Goal: Task Accomplishment & Management: Complete application form

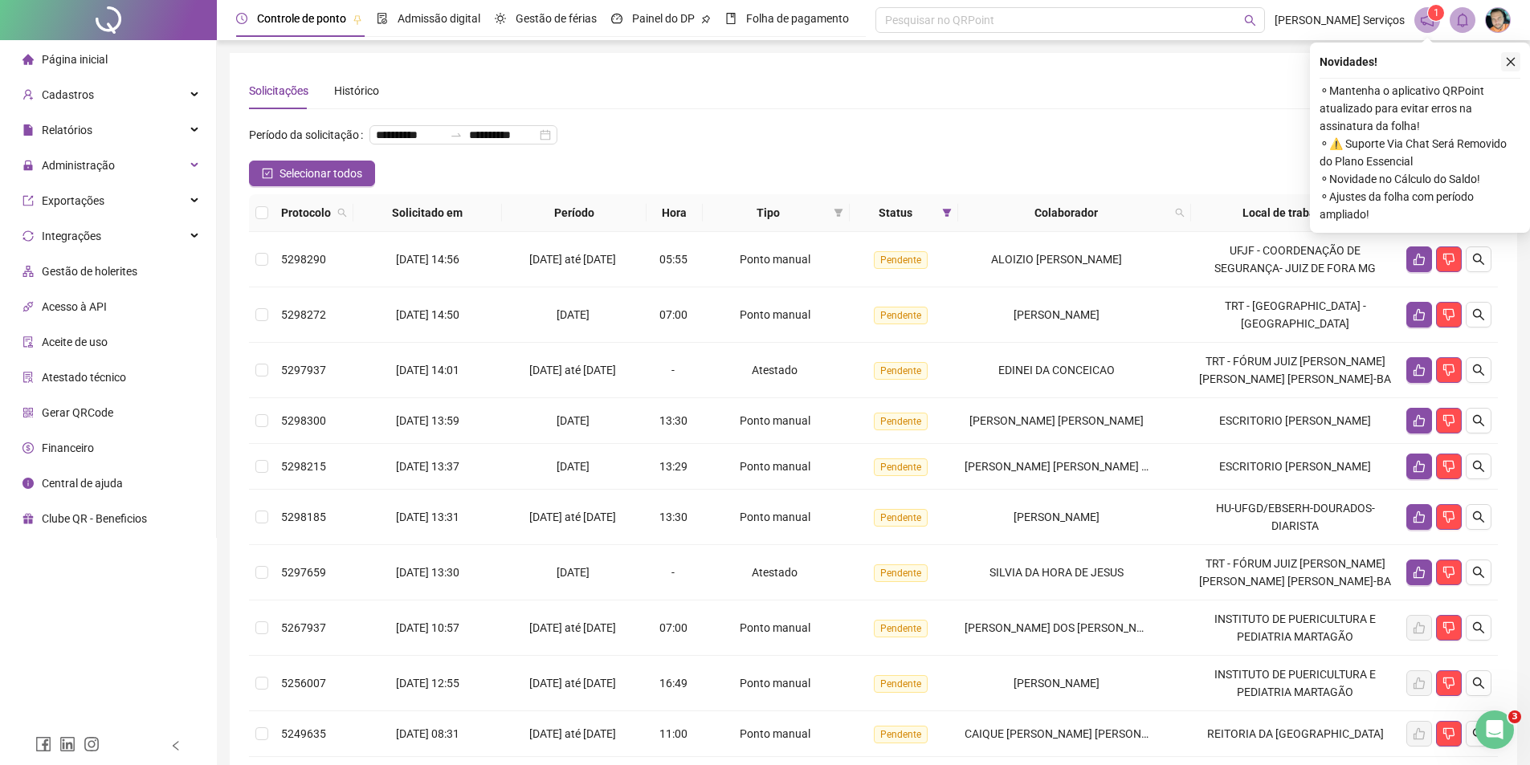
click at [1509, 55] on button "button" at bounding box center [1510, 61] width 19 height 19
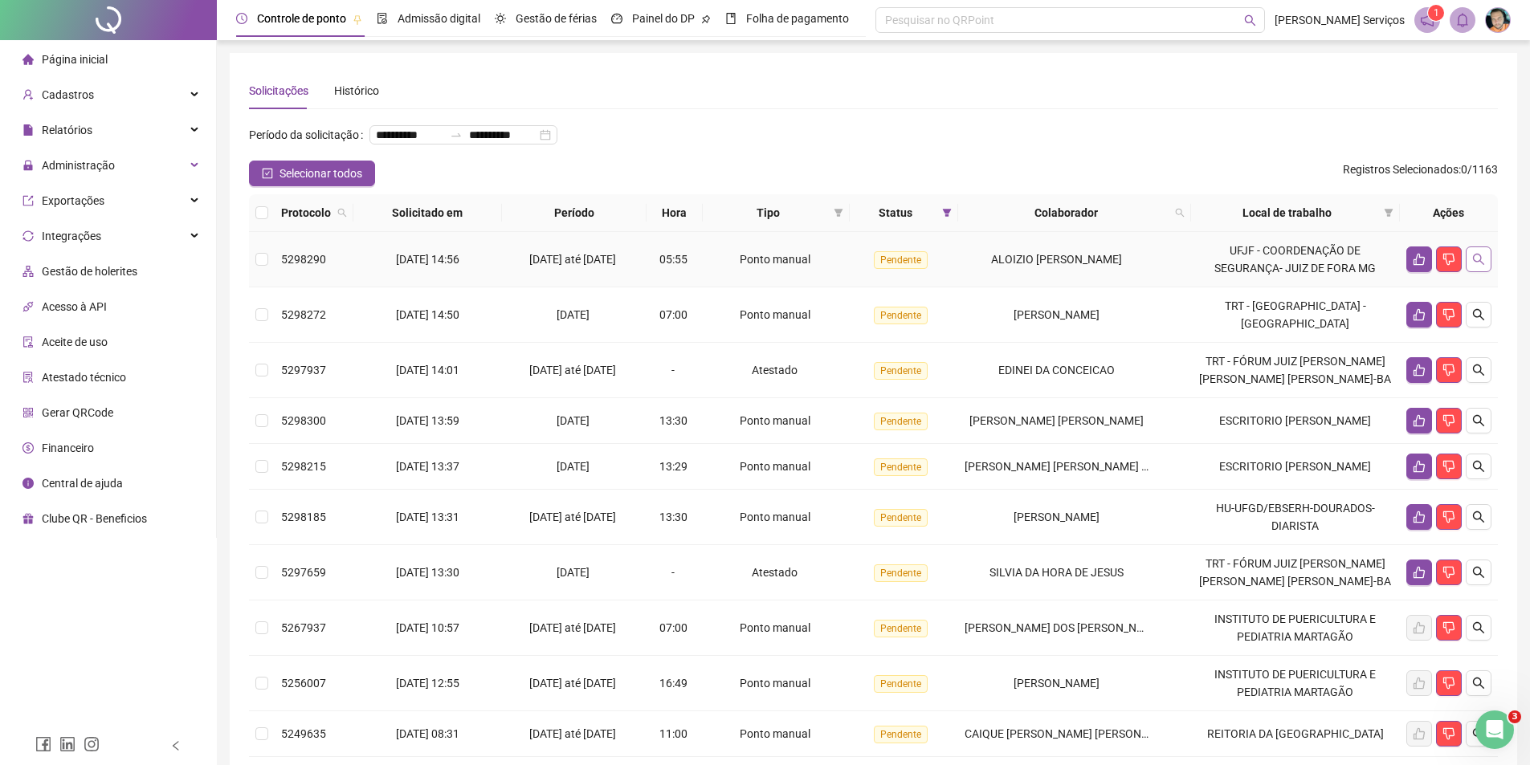
click at [1484, 266] on icon "search" at bounding box center [1478, 259] width 13 height 13
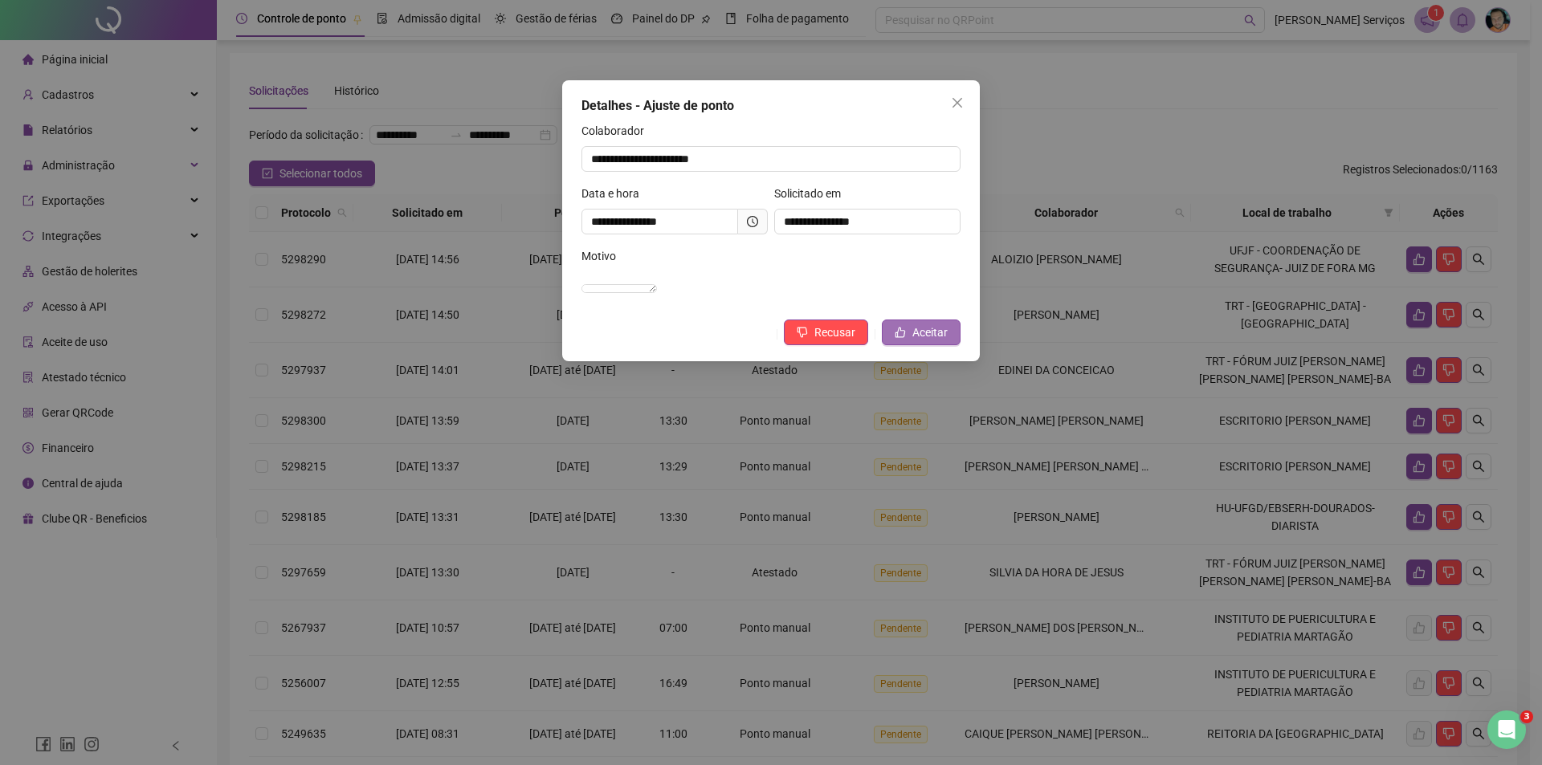
click at [929, 341] on span "Aceitar" at bounding box center [929, 333] width 35 height 18
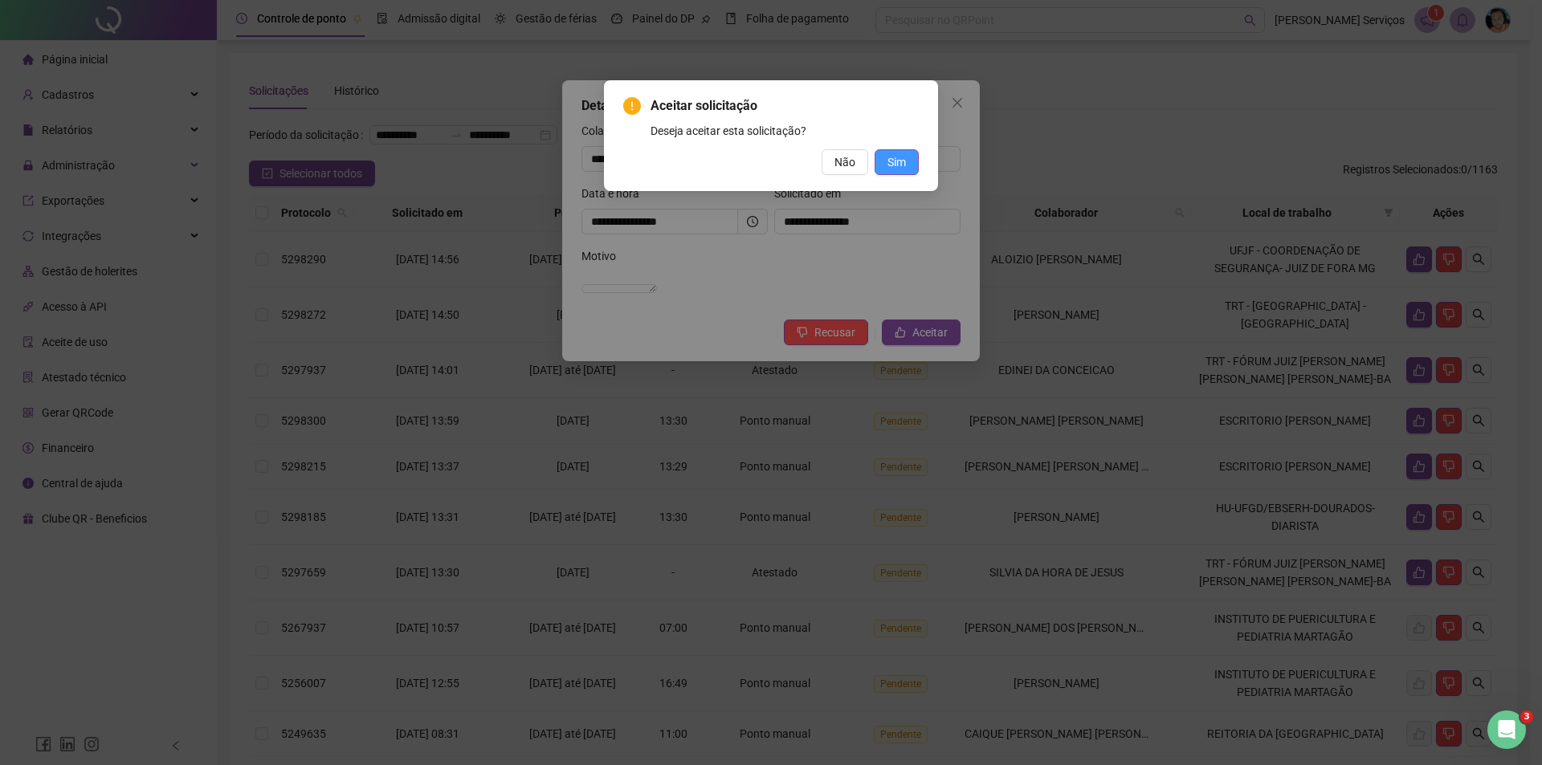
click at [915, 165] on button "Sim" at bounding box center [897, 162] width 44 height 26
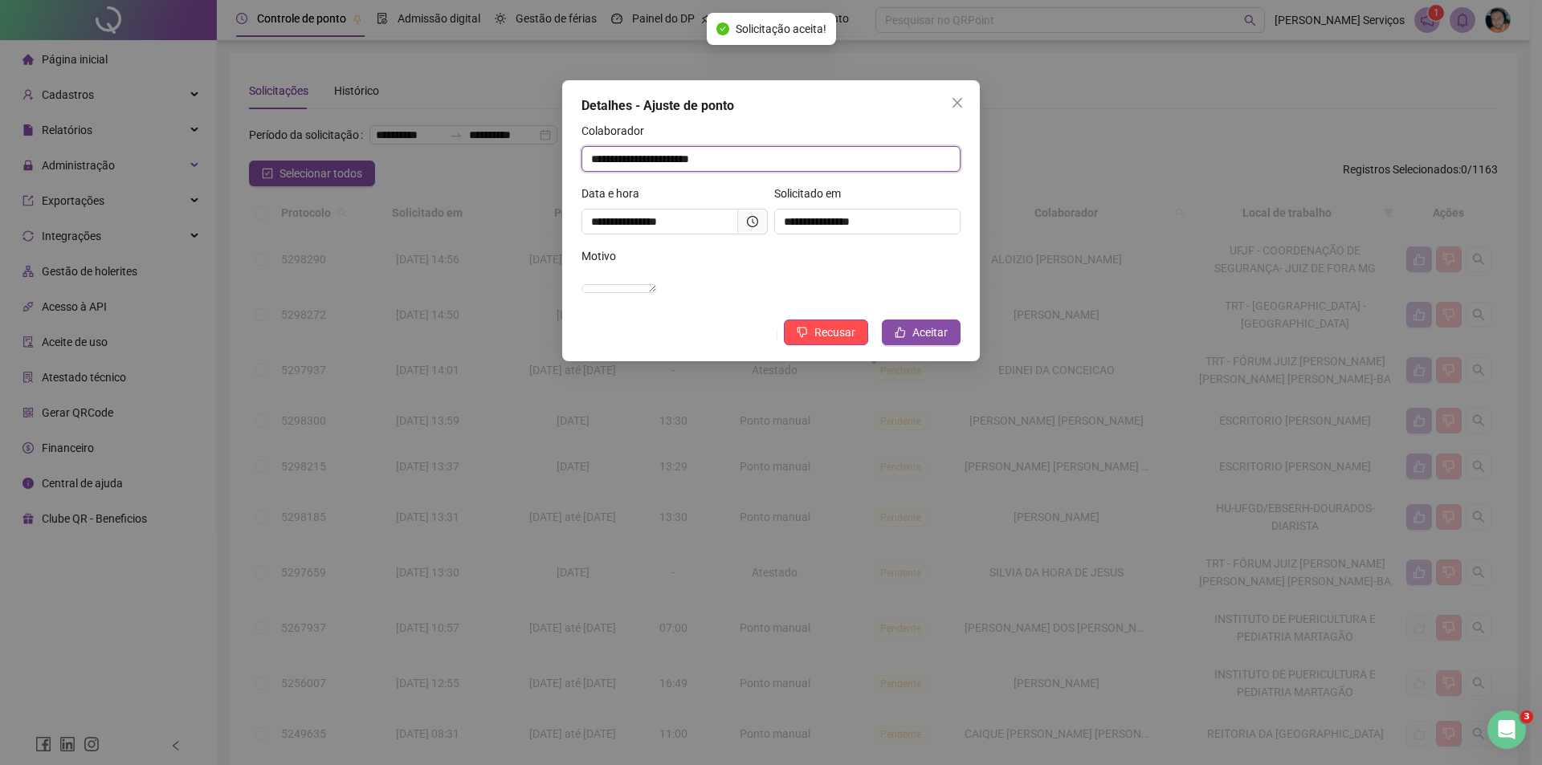
click at [899, 160] on input "**********" at bounding box center [771, 159] width 379 height 26
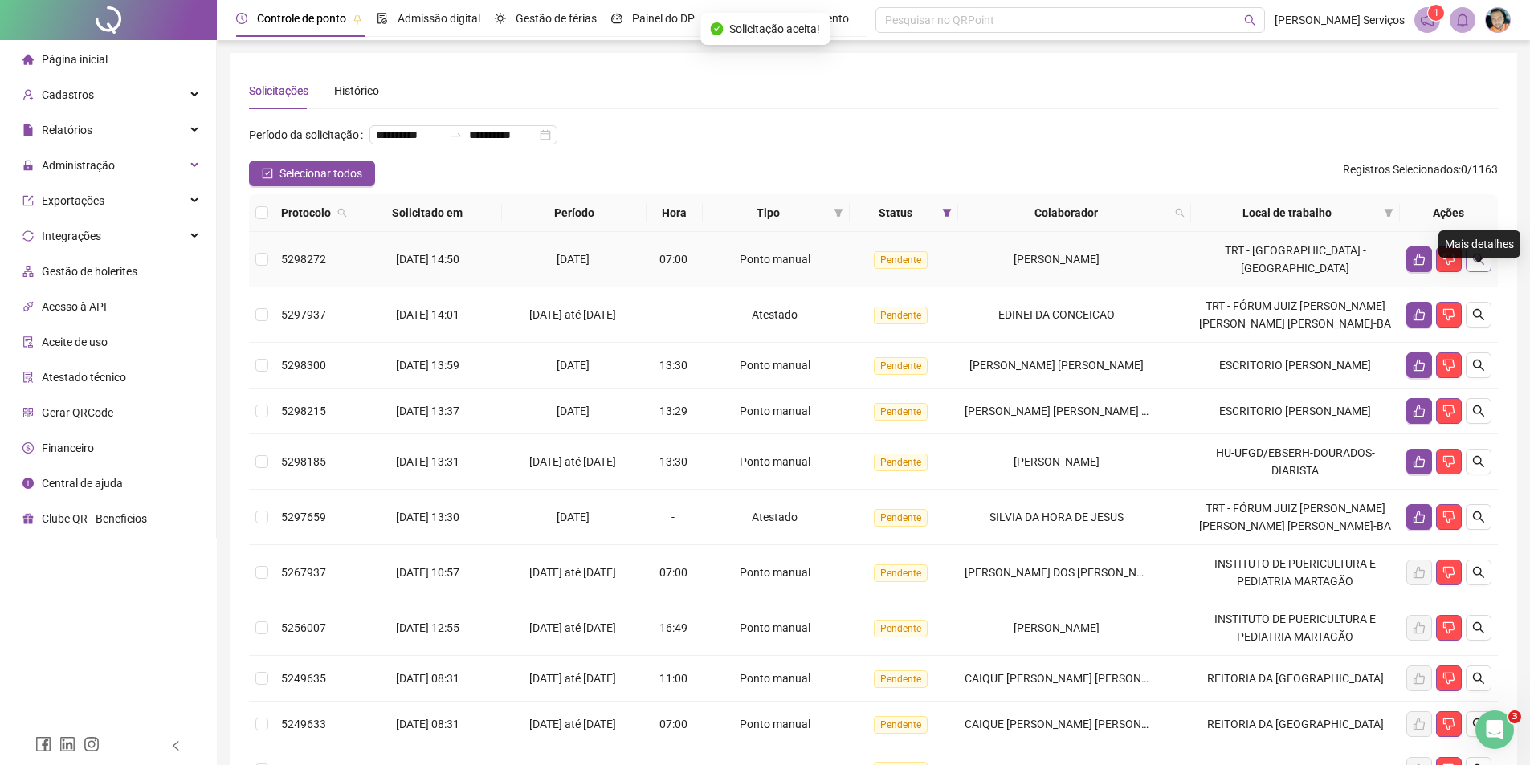
click at [1488, 272] on button "button" at bounding box center [1479, 260] width 26 height 26
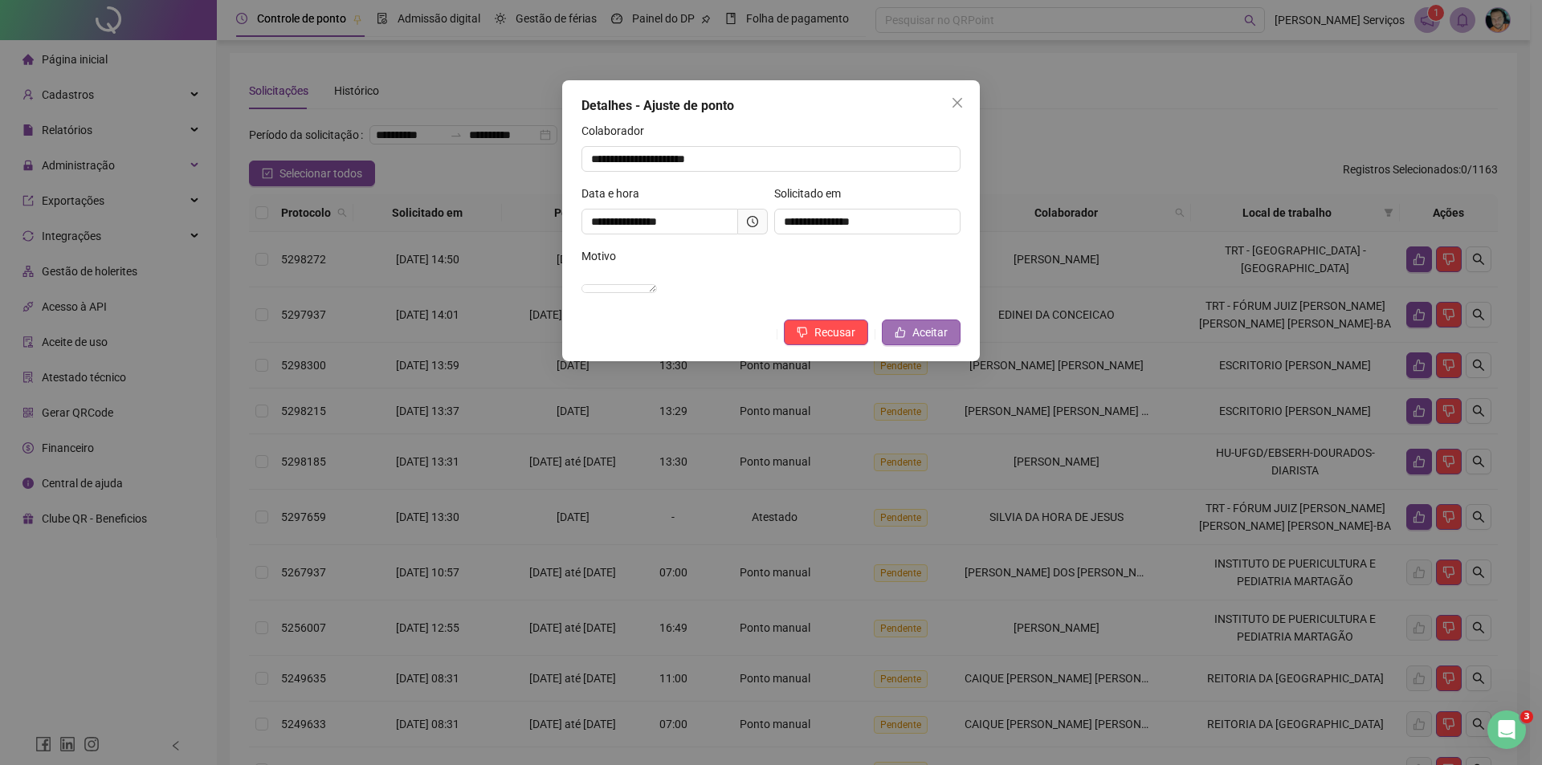
click at [937, 341] on span "Aceitar" at bounding box center [929, 333] width 35 height 18
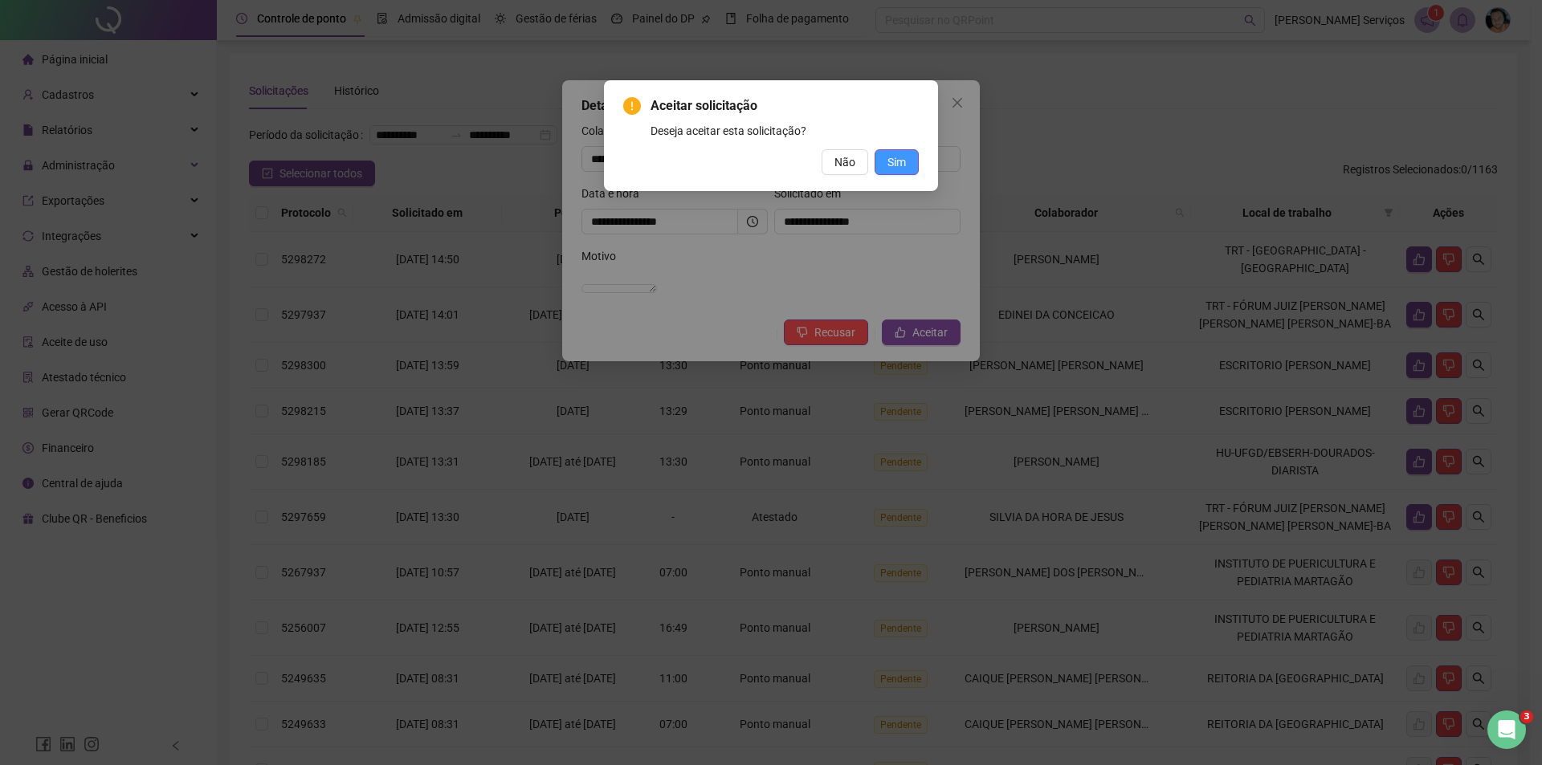
click at [915, 166] on button "Sim" at bounding box center [897, 162] width 44 height 26
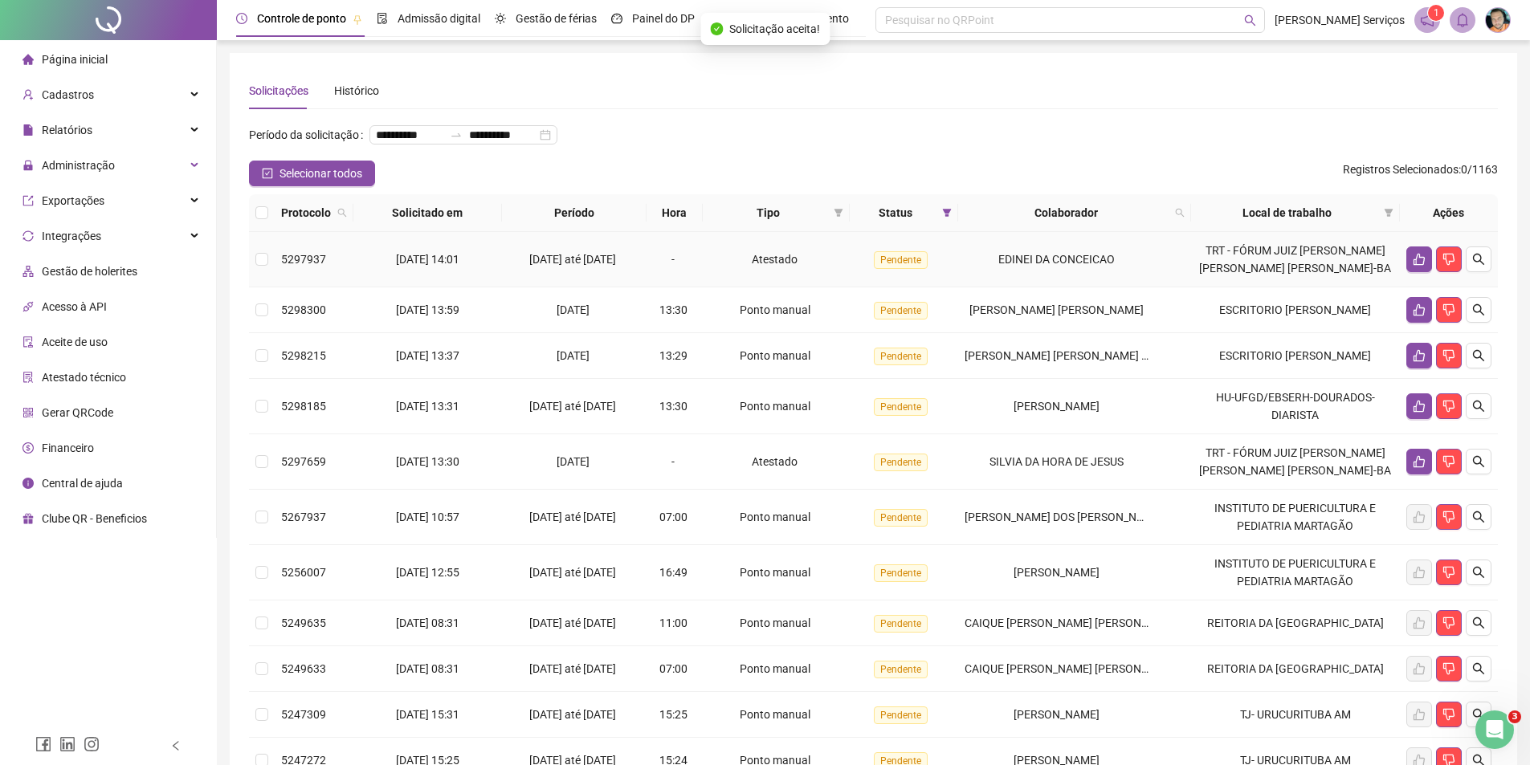
click at [1481, 266] on icon "search" at bounding box center [1478, 259] width 13 height 13
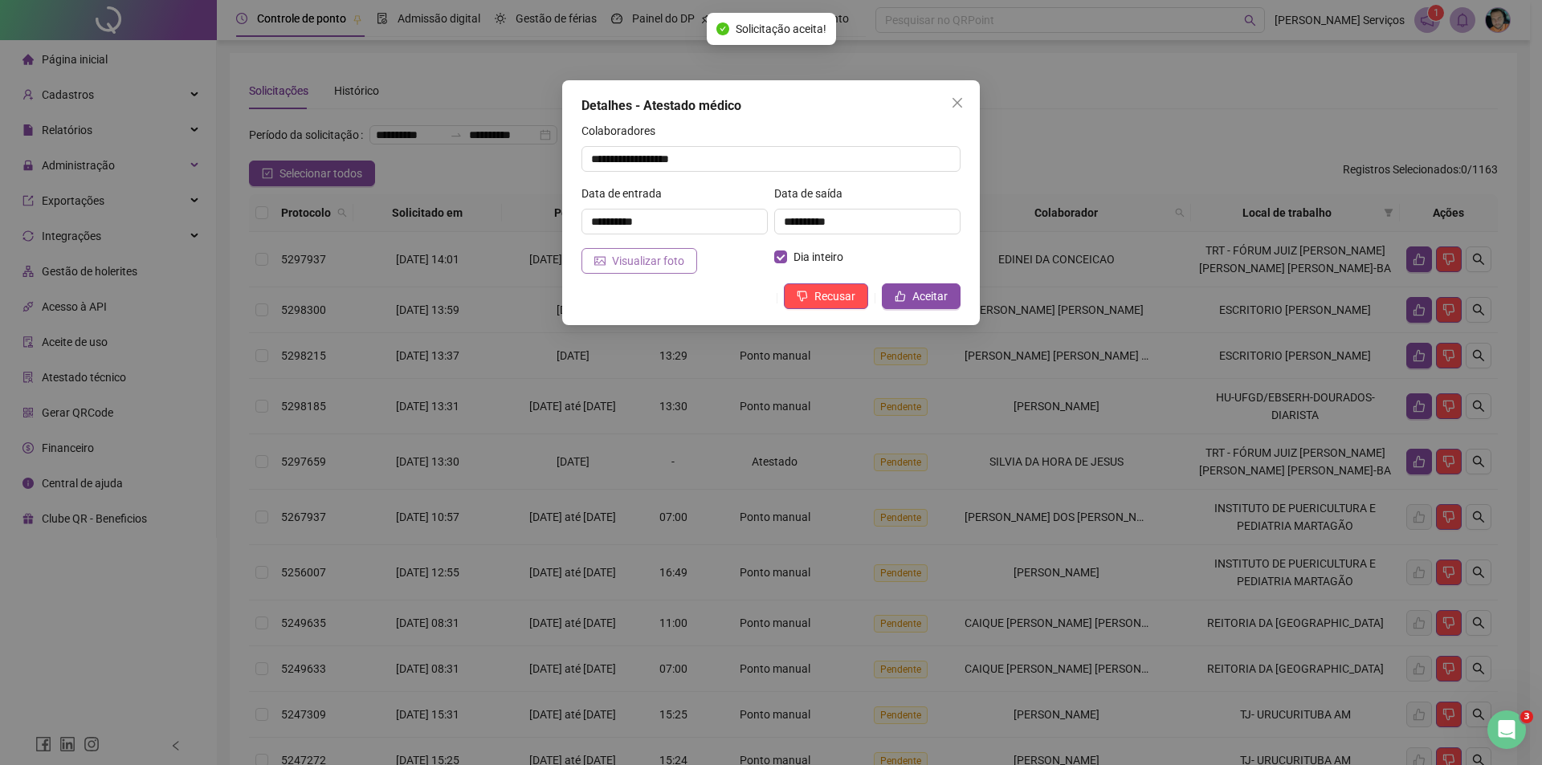
click at [649, 261] on span "Visualizar foto" at bounding box center [648, 261] width 72 height 18
click at [929, 296] on span "Aceitar" at bounding box center [929, 297] width 35 height 18
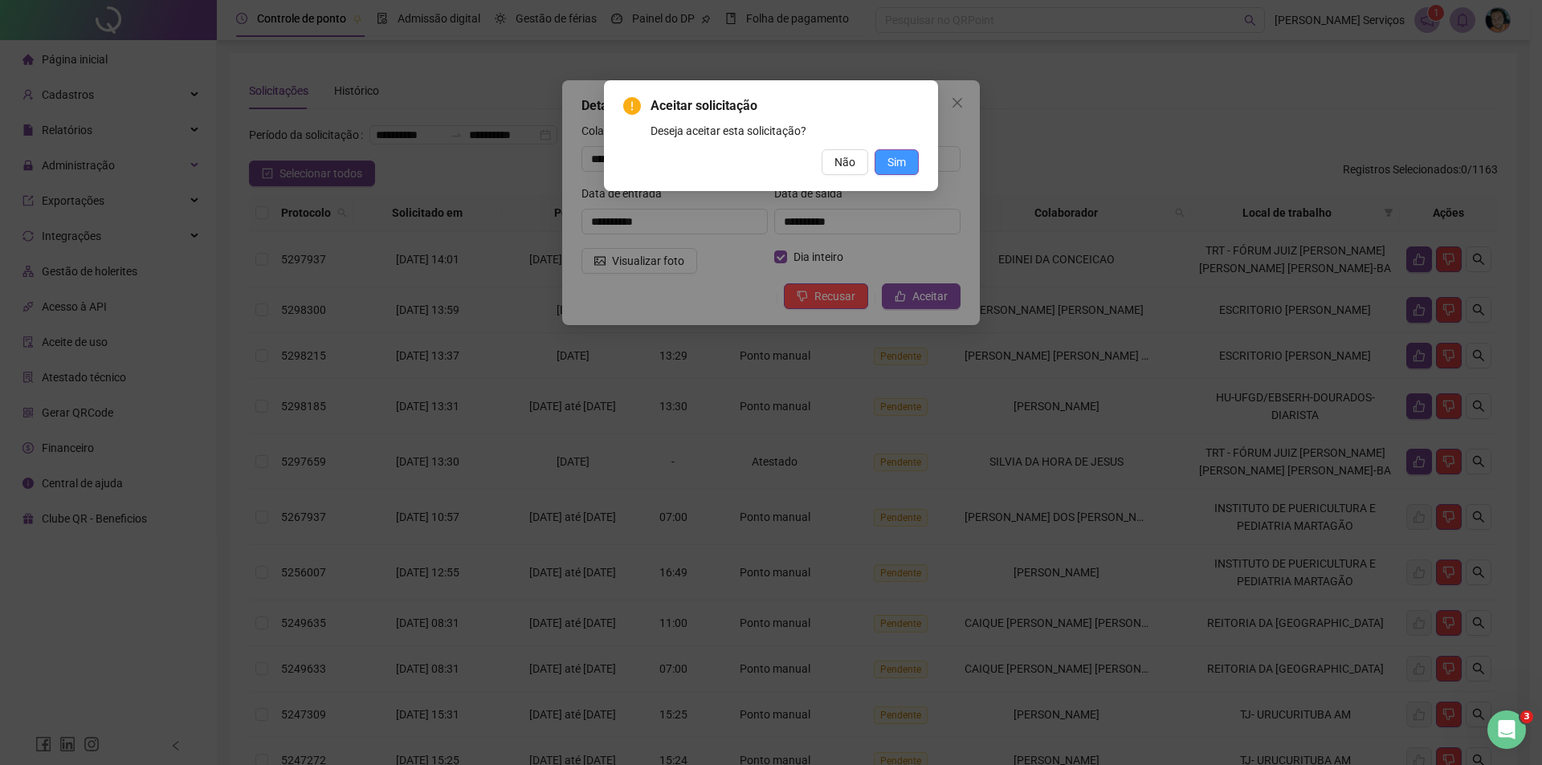
click at [892, 168] on span "Sim" at bounding box center [897, 162] width 18 height 18
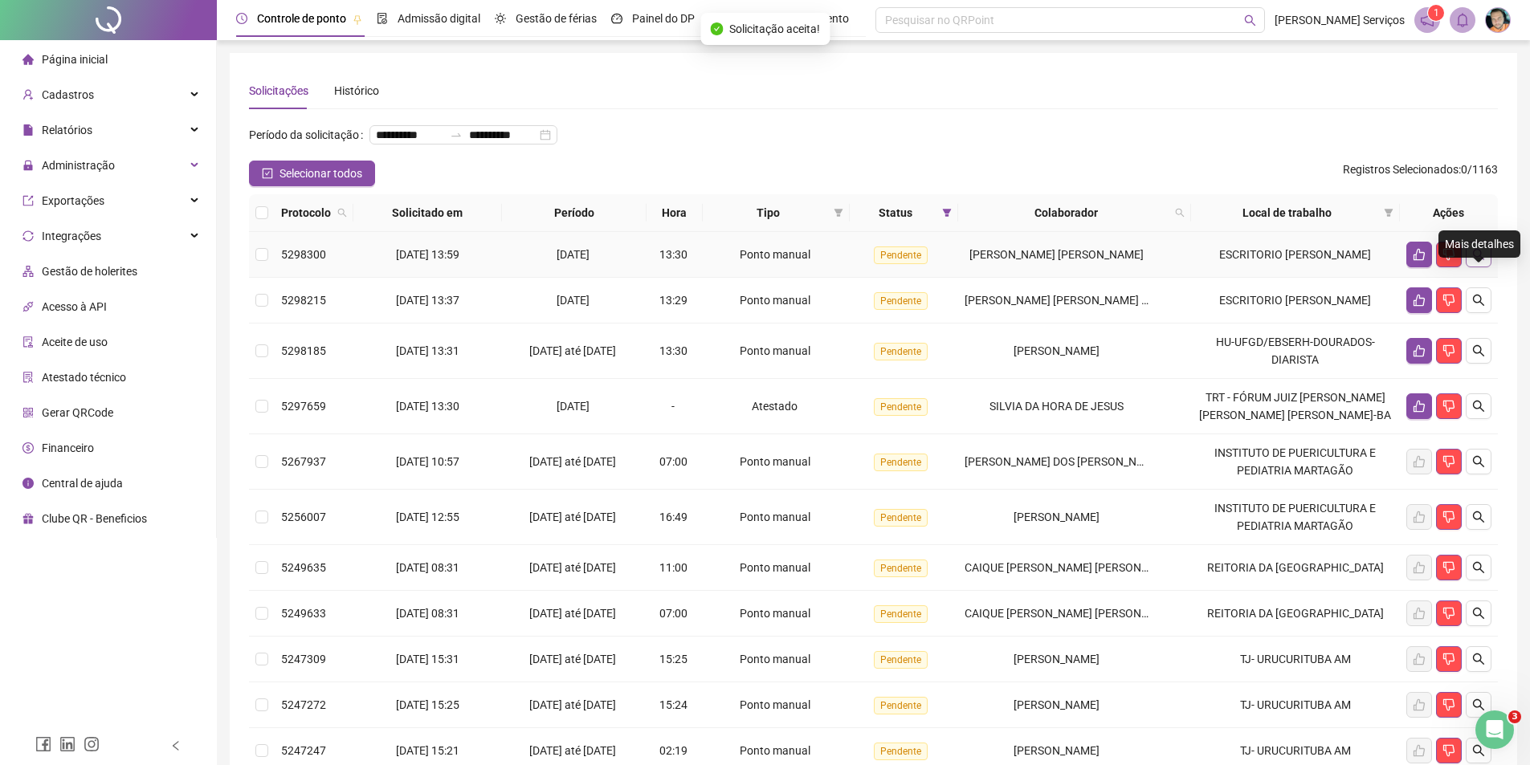
click at [1482, 260] on icon "search" at bounding box center [1478, 254] width 11 height 11
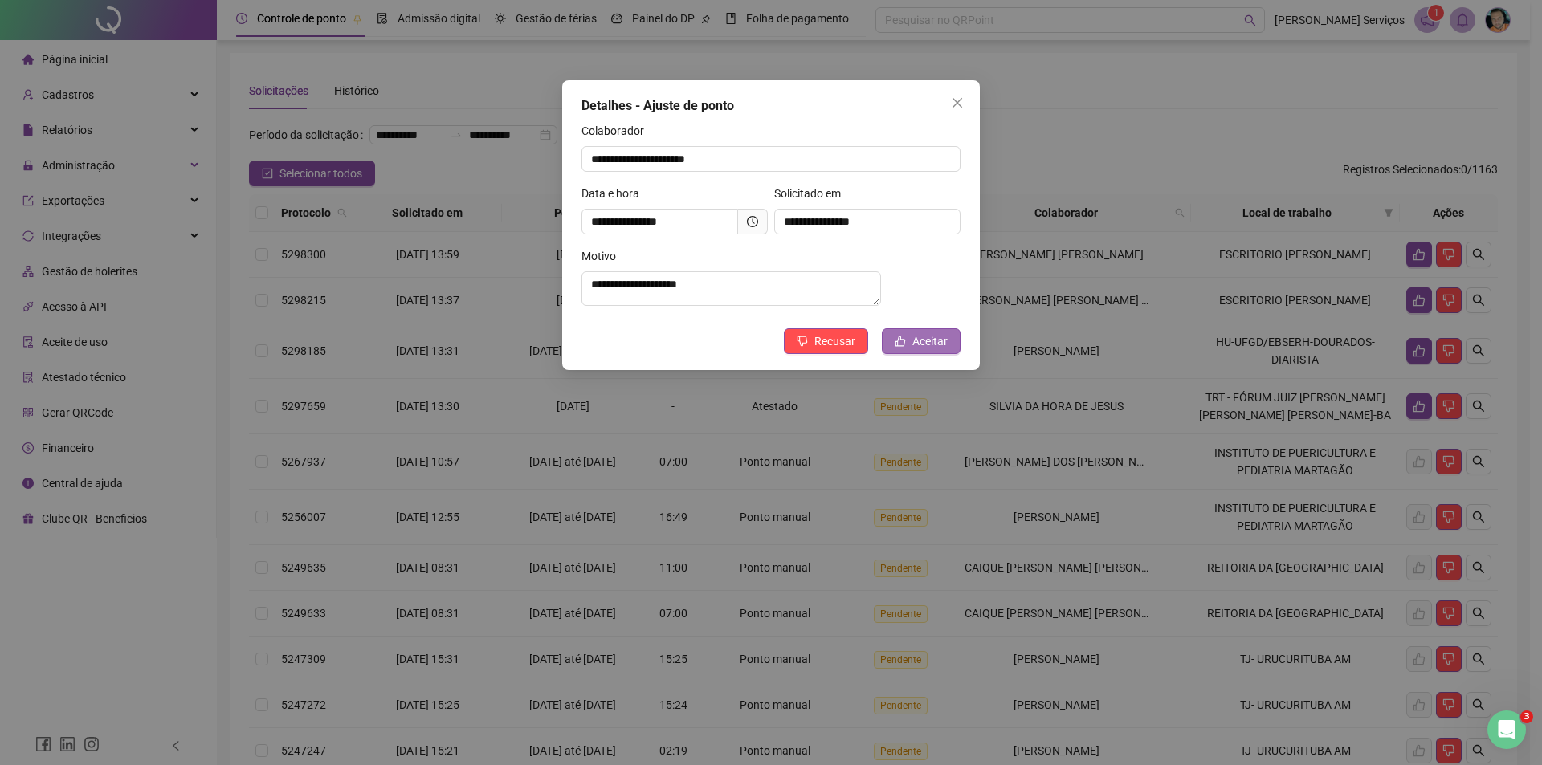
click at [899, 347] on icon "like" at bounding box center [900, 341] width 11 height 11
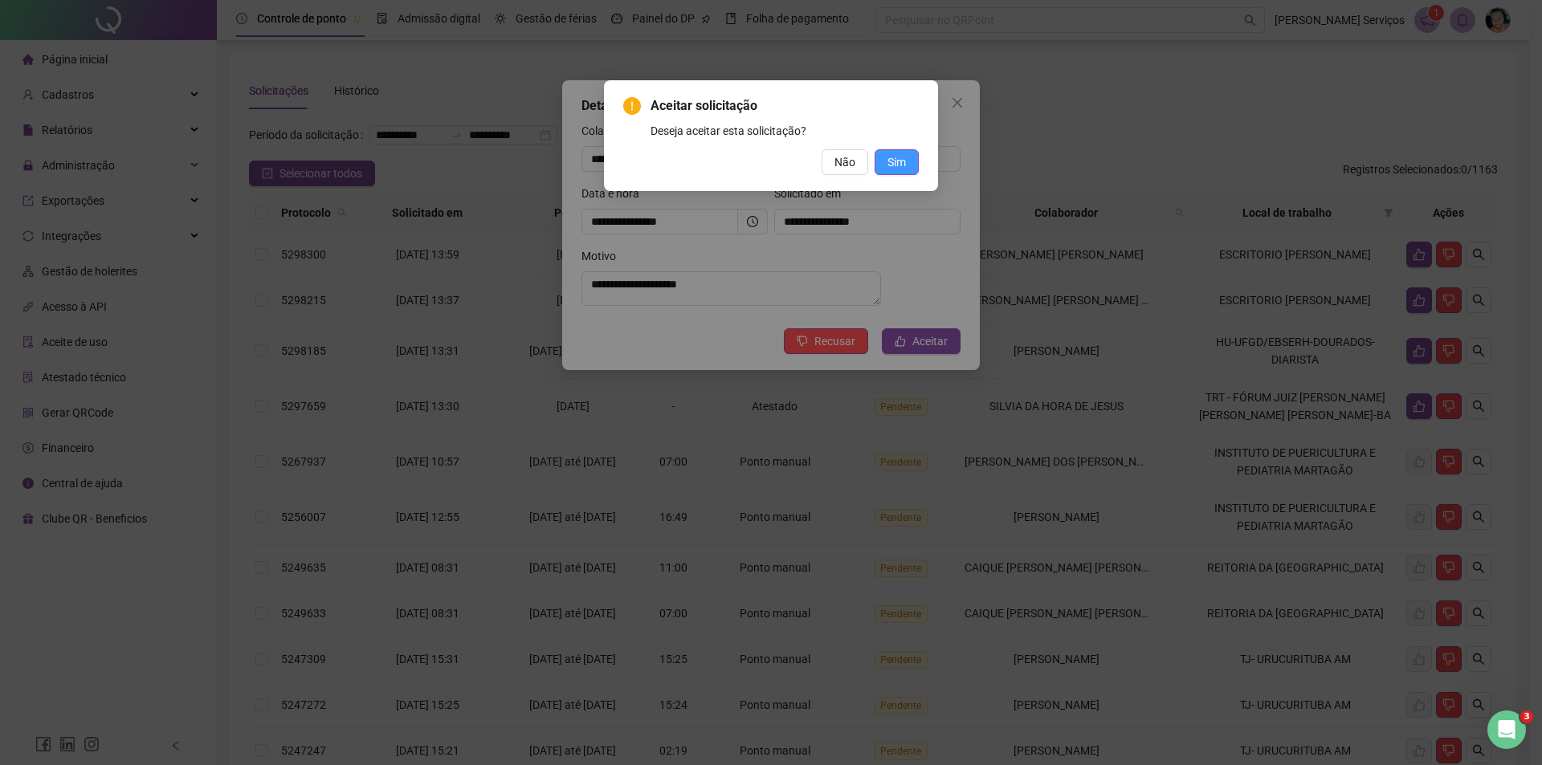
click at [899, 166] on span "Sim" at bounding box center [897, 162] width 18 height 18
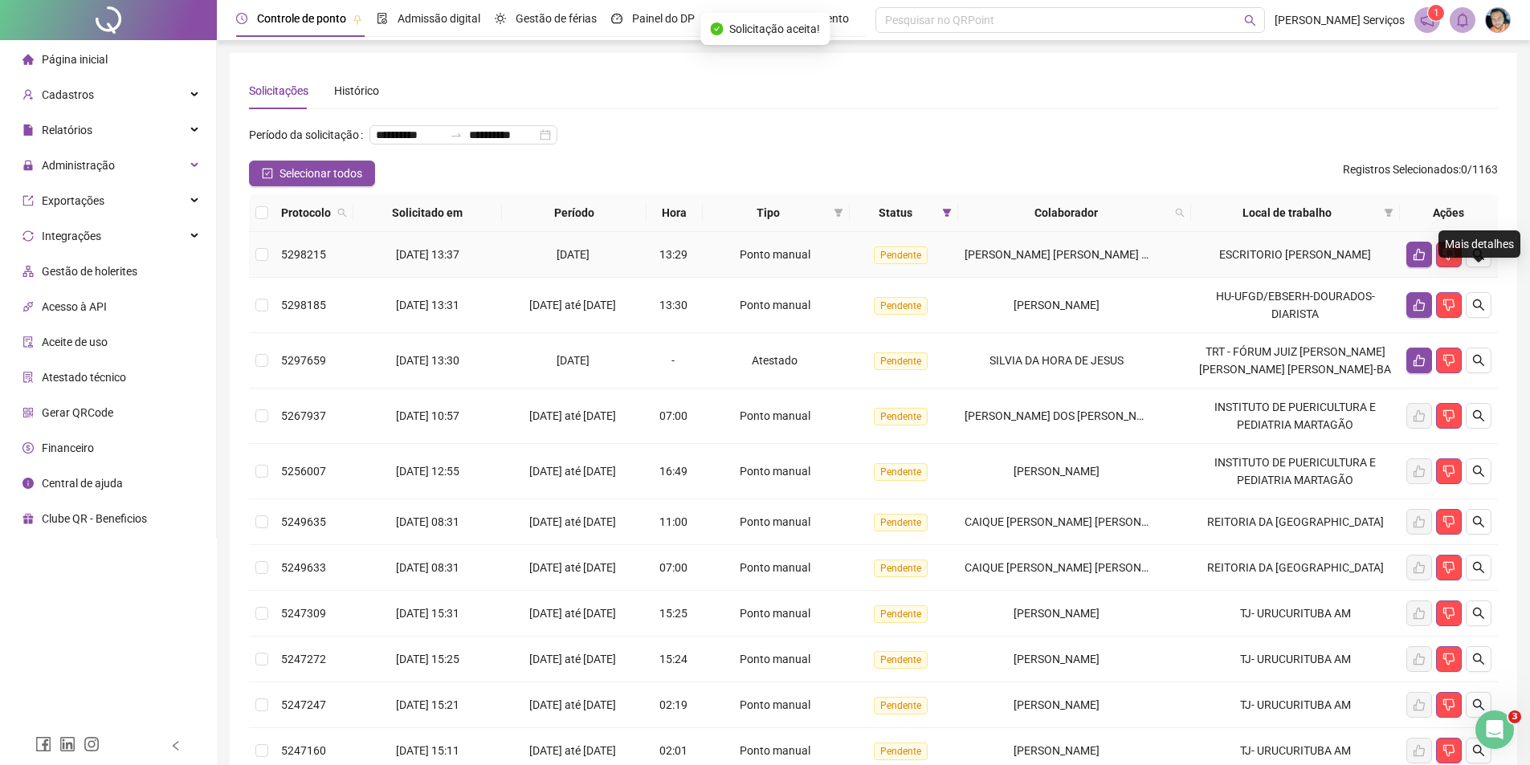
click at [1480, 267] on button "button" at bounding box center [1479, 255] width 26 height 26
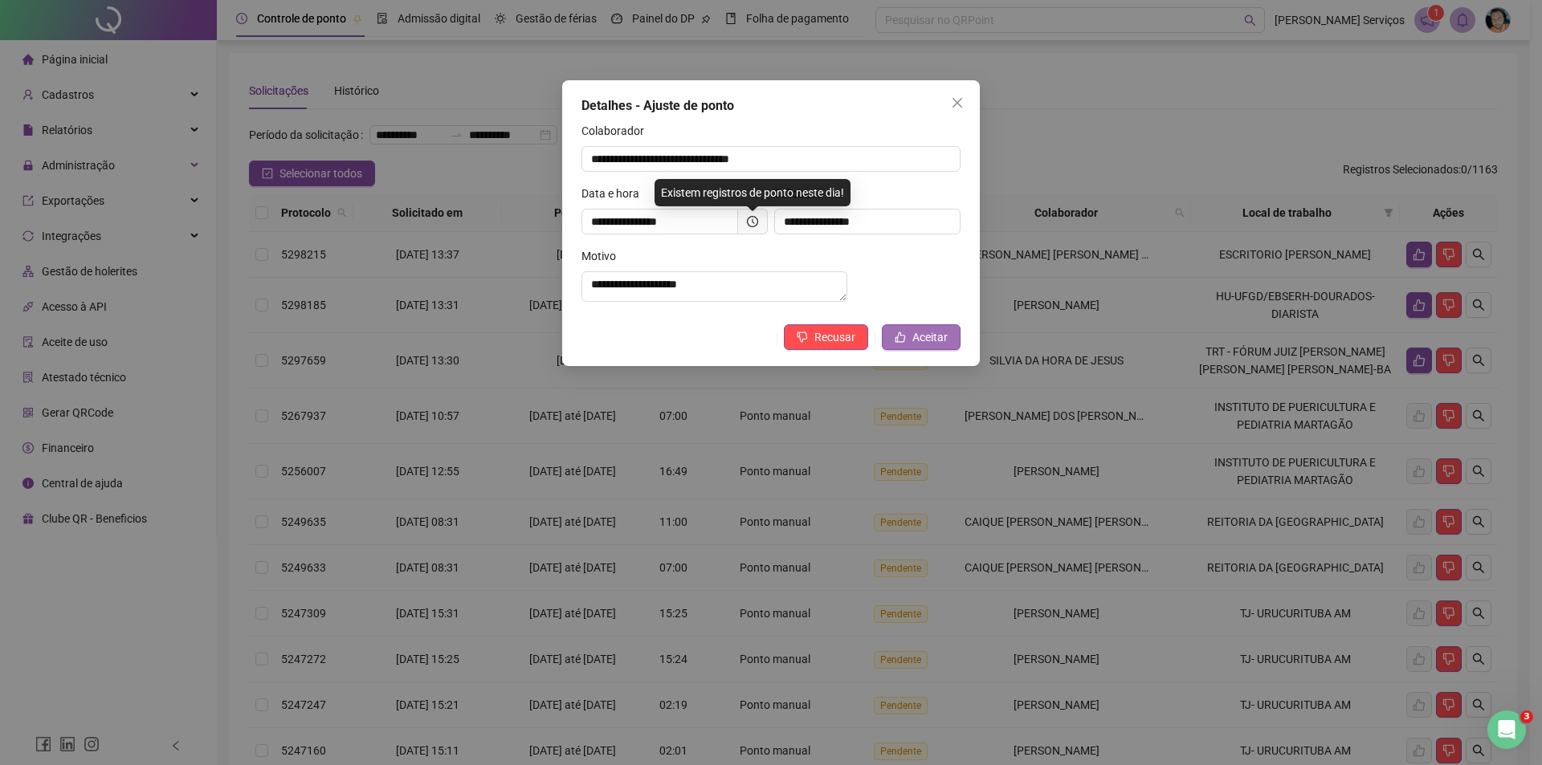
click at [906, 343] on icon "like" at bounding box center [900, 337] width 11 height 11
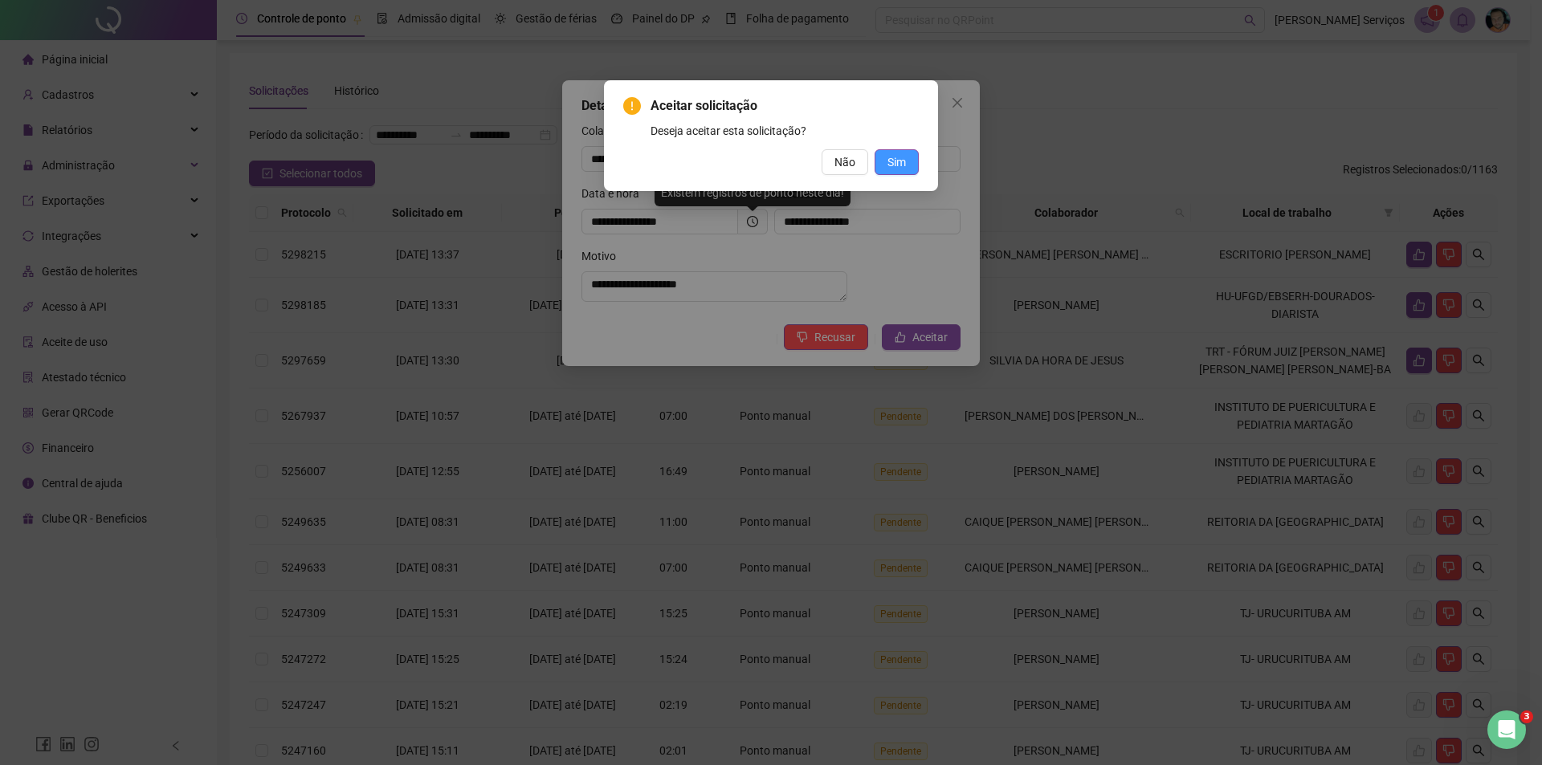
click at [895, 161] on span "Sim" at bounding box center [897, 162] width 18 height 18
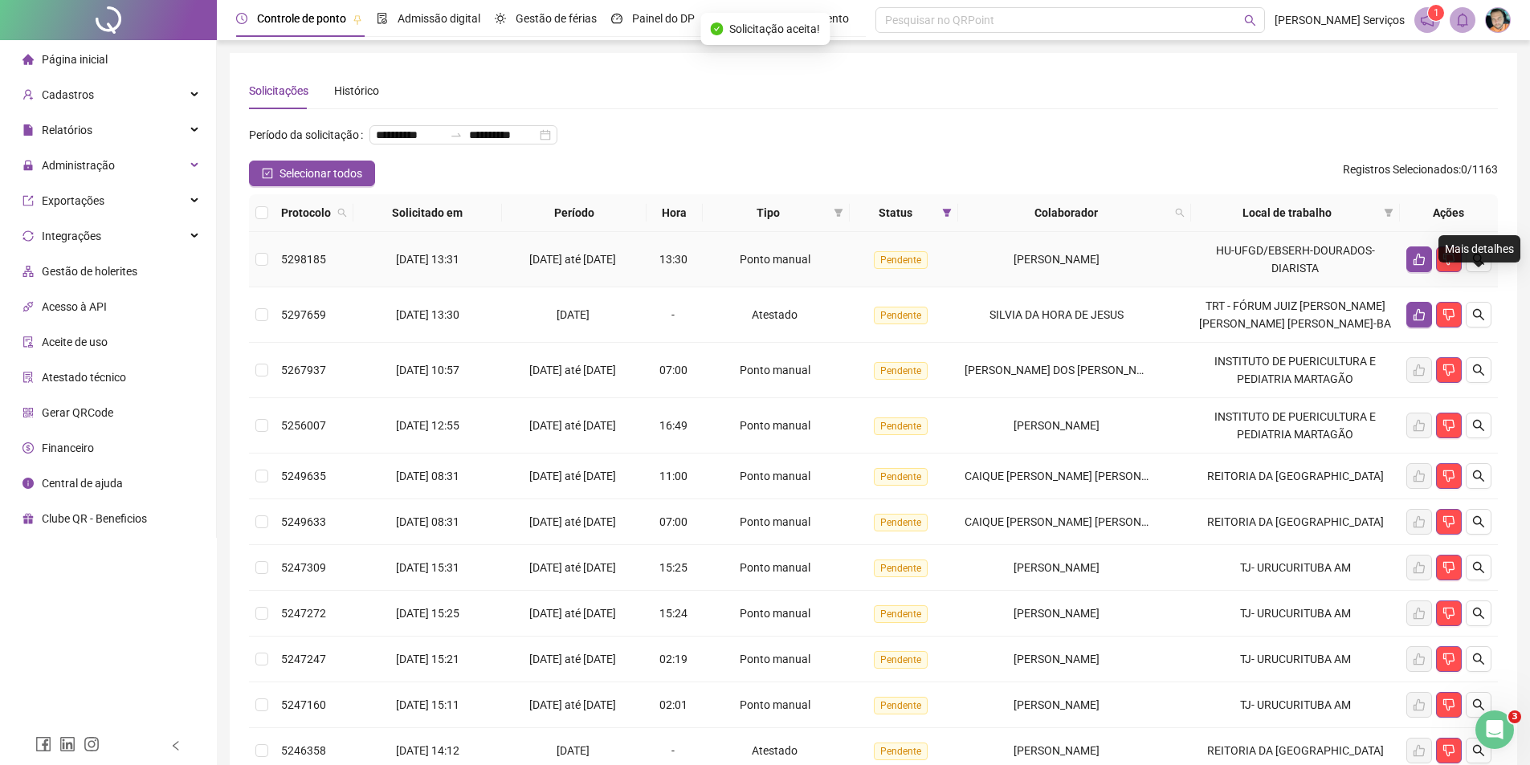
click at [1479, 266] on icon "search" at bounding box center [1478, 259] width 13 height 13
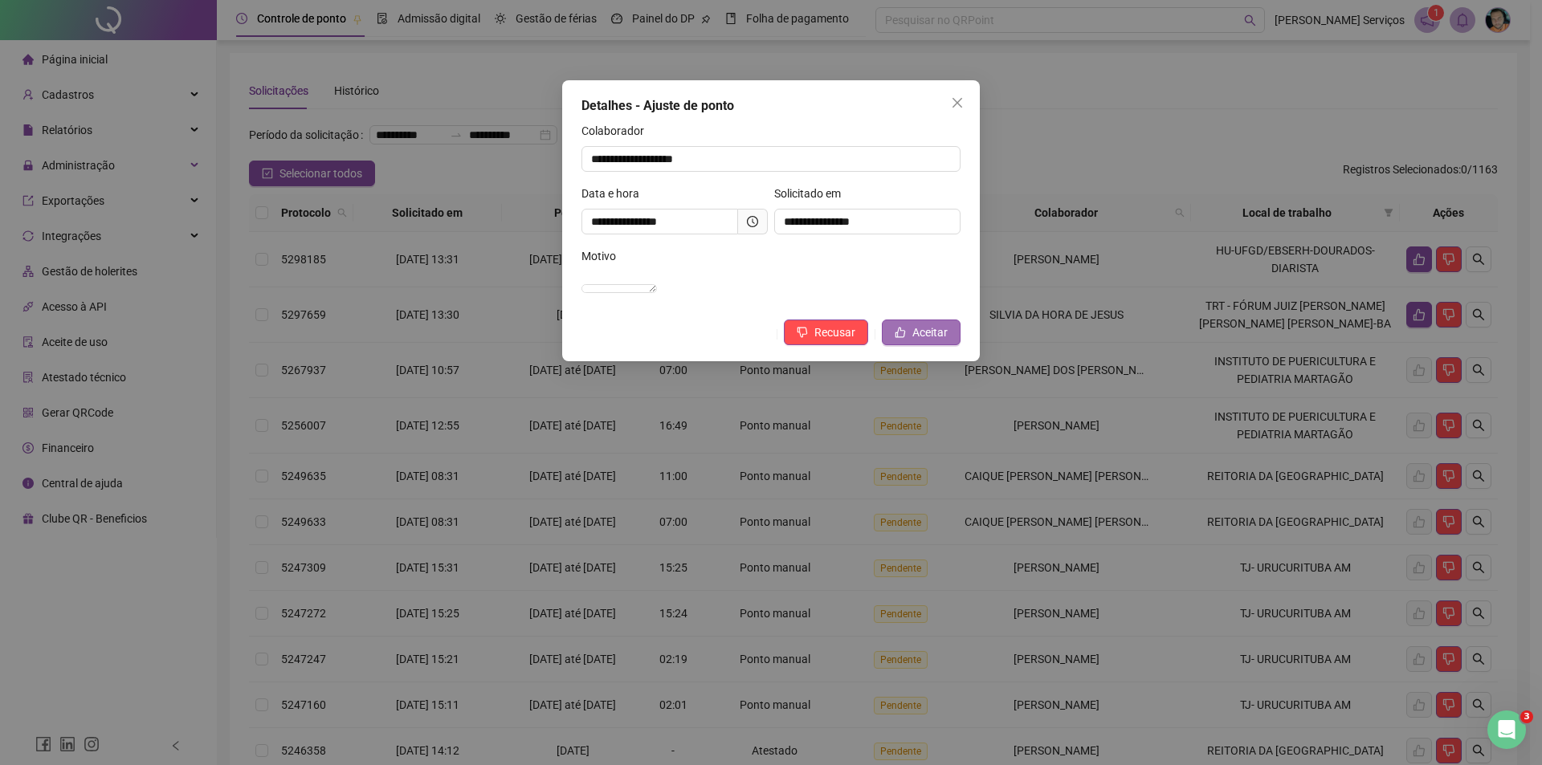
click at [895, 341] on button "Aceitar" at bounding box center [921, 333] width 79 height 26
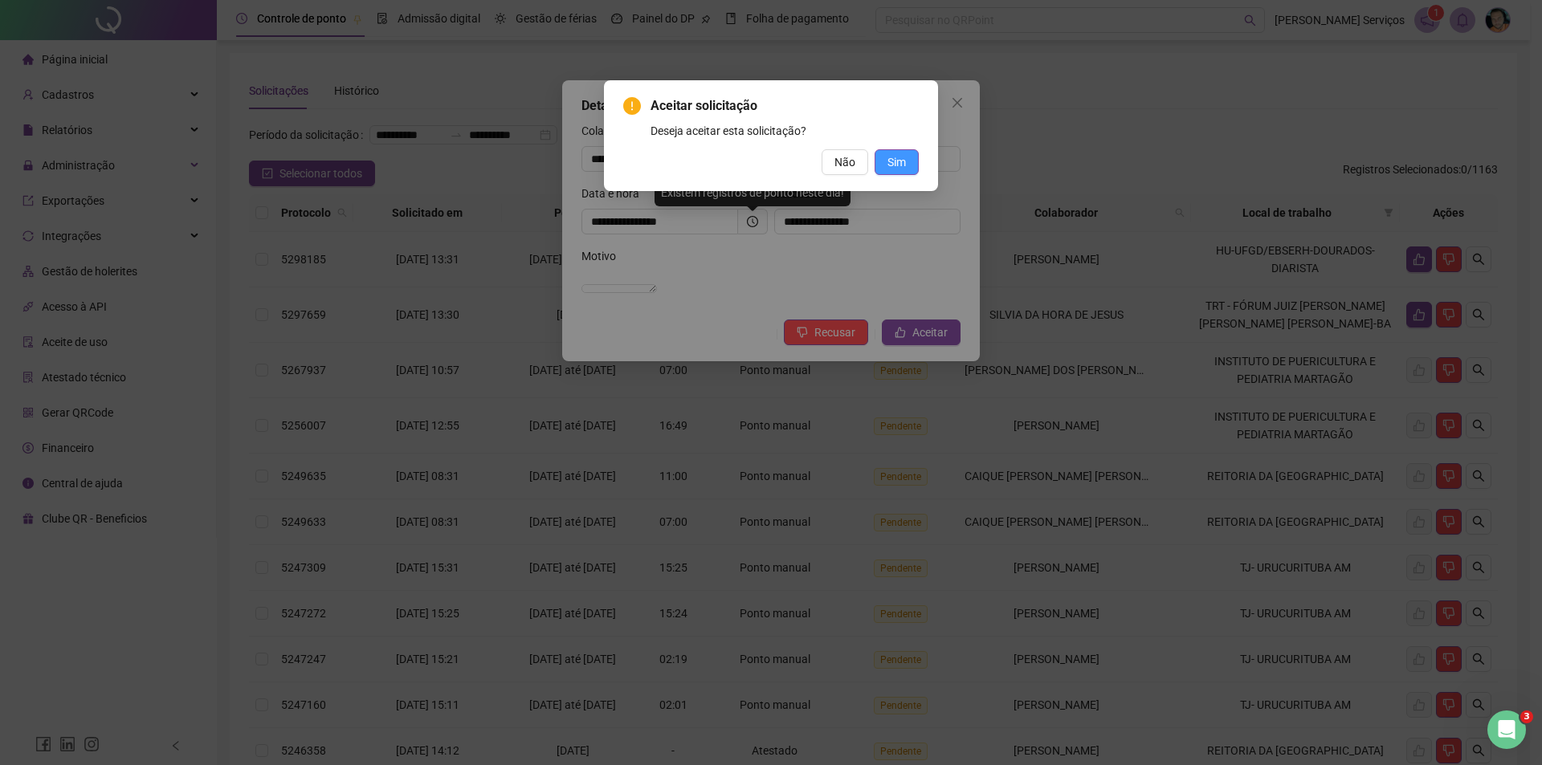
click at [900, 171] on button "Sim" at bounding box center [897, 162] width 44 height 26
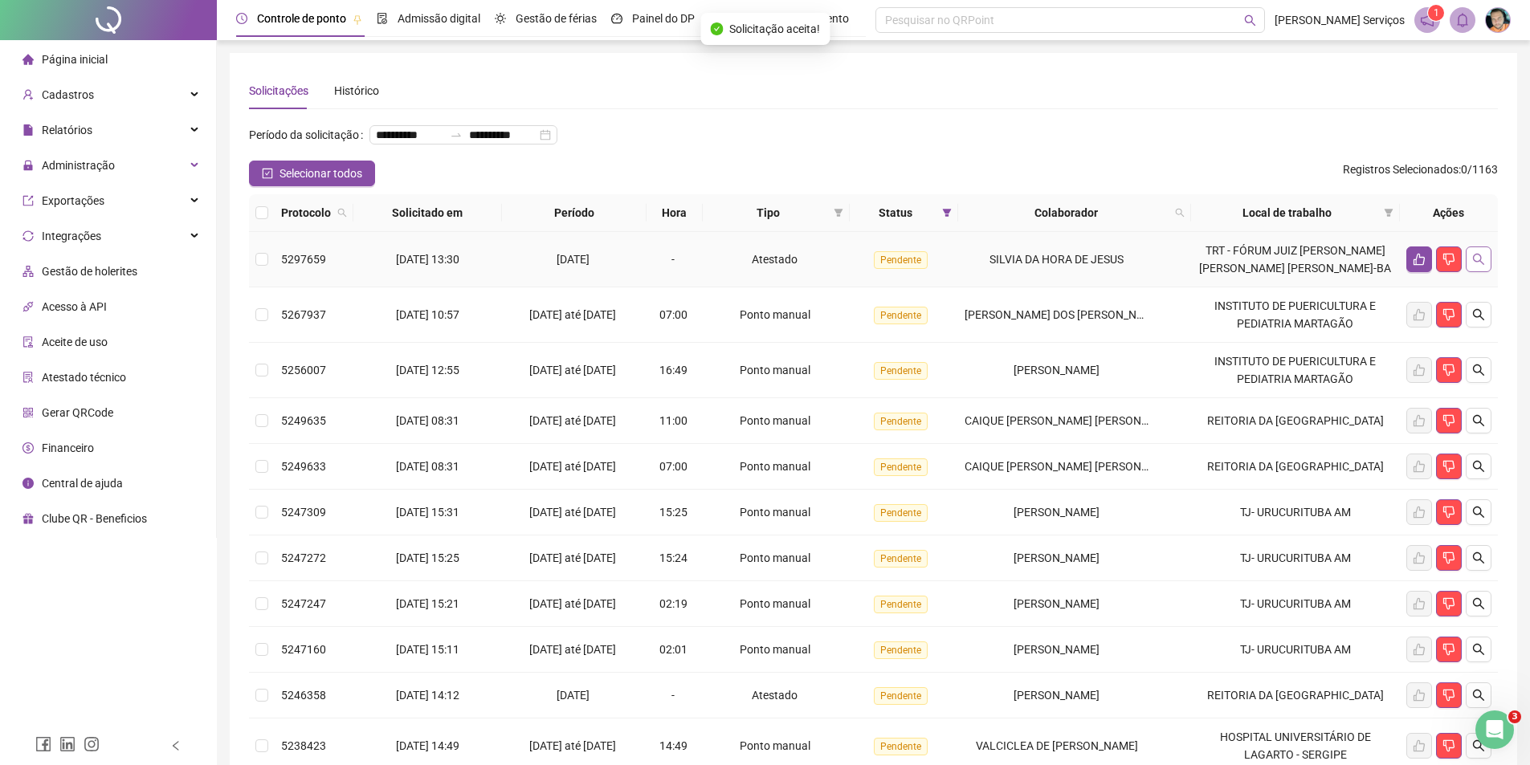
click at [1472, 266] on icon "search" at bounding box center [1478, 259] width 13 height 13
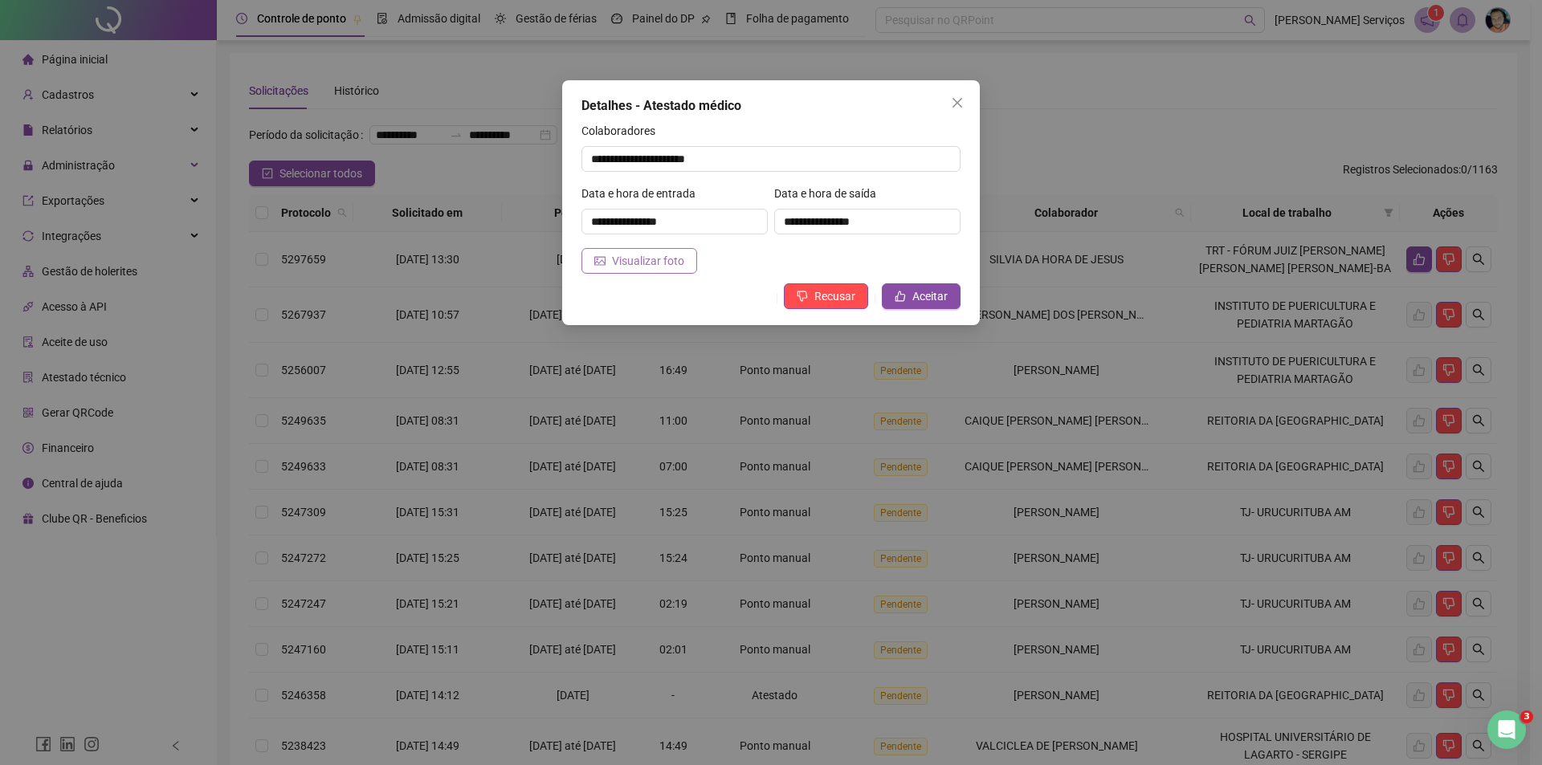
click at [654, 266] on span "Visualizar foto" at bounding box center [648, 261] width 72 height 18
click at [899, 286] on button "Aceitar" at bounding box center [921, 297] width 79 height 26
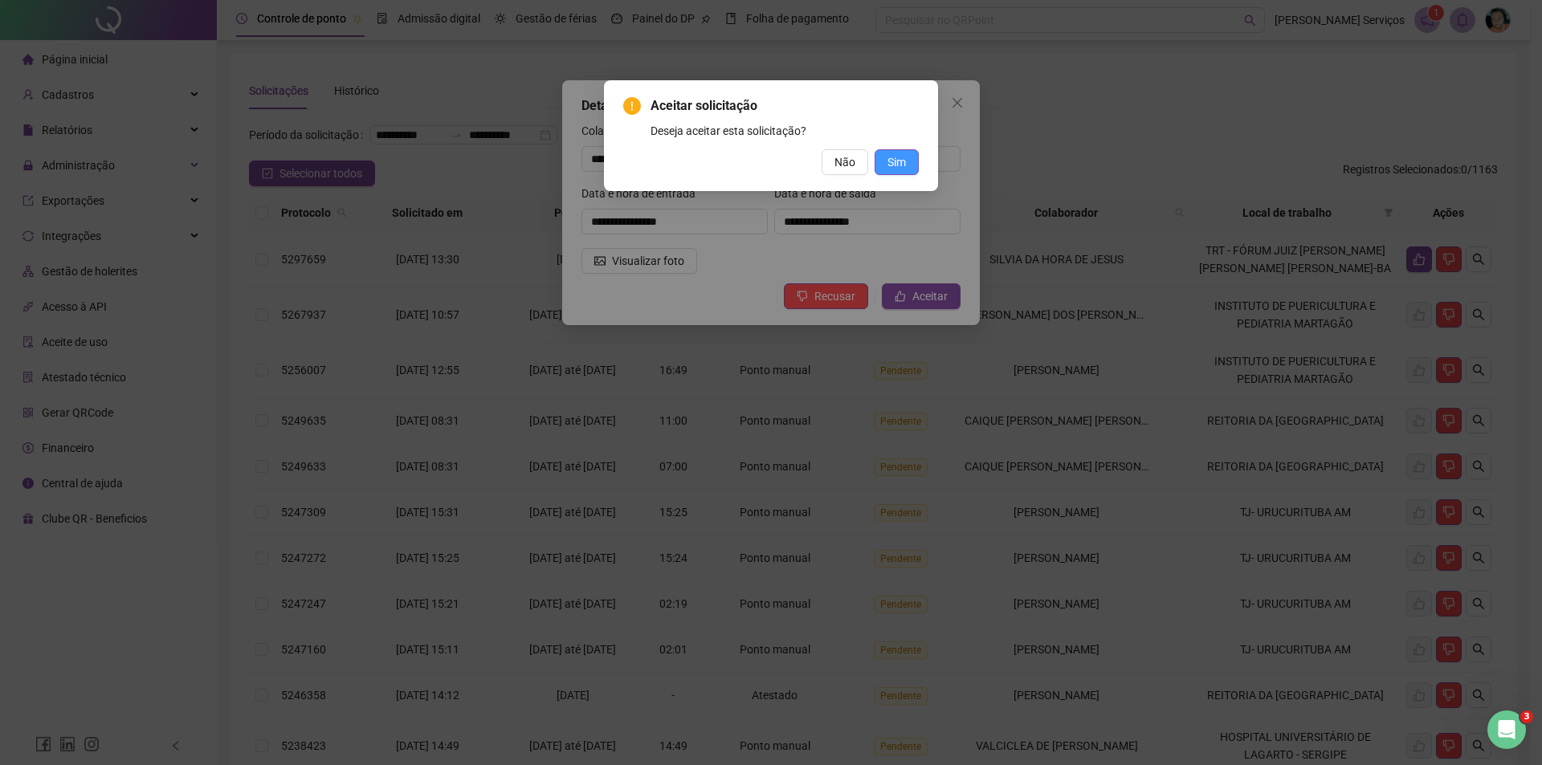
click at [905, 165] on span "Sim" at bounding box center [897, 162] width 18 height 18
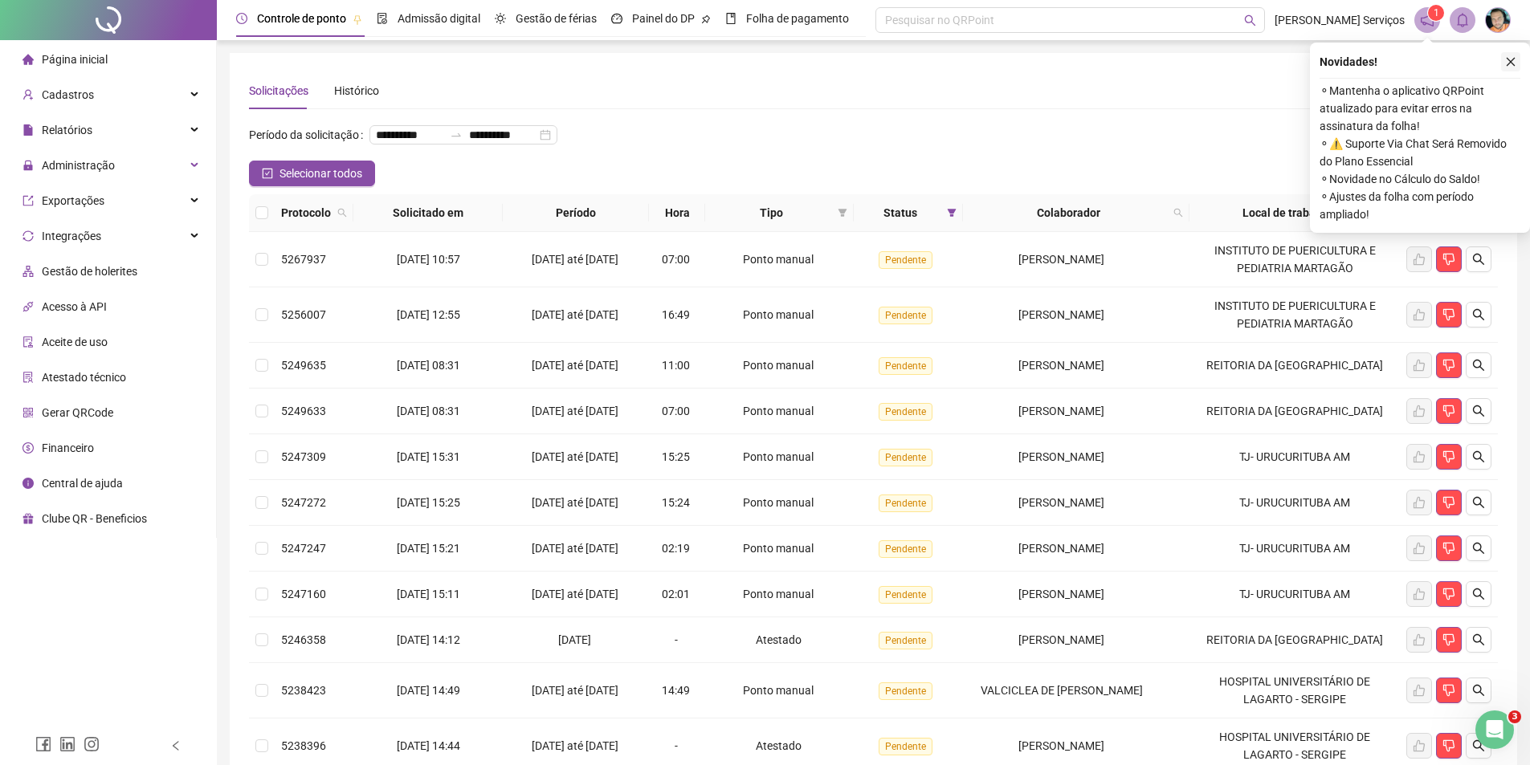
click at [1508, 65] on icon "close" at bounding box center [1510, 61] width 11 height 11
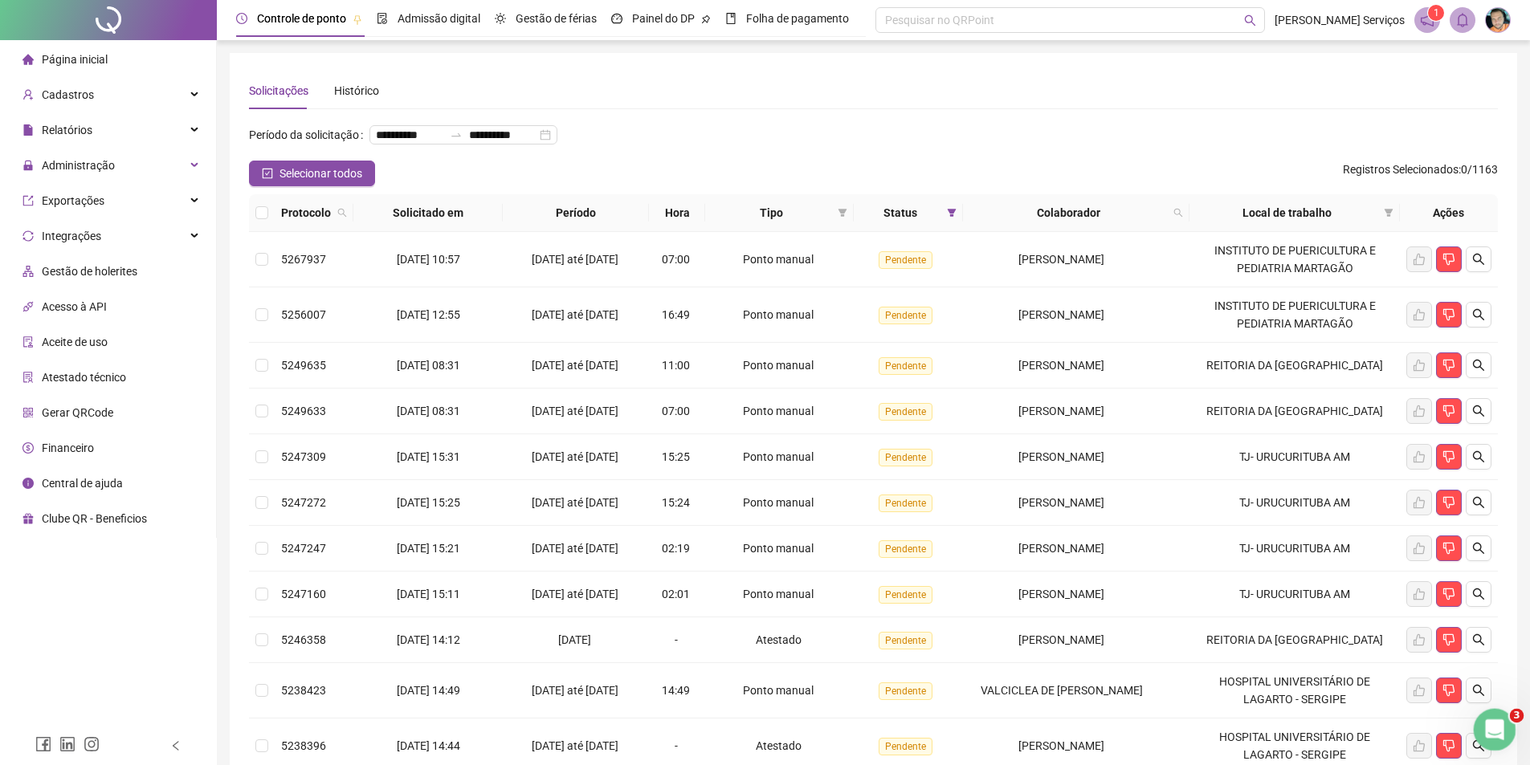
click at [1495, 721] on icon "Abertura do Messenger da Intercom" at bounding box center [1493, 728] width 27 height 27
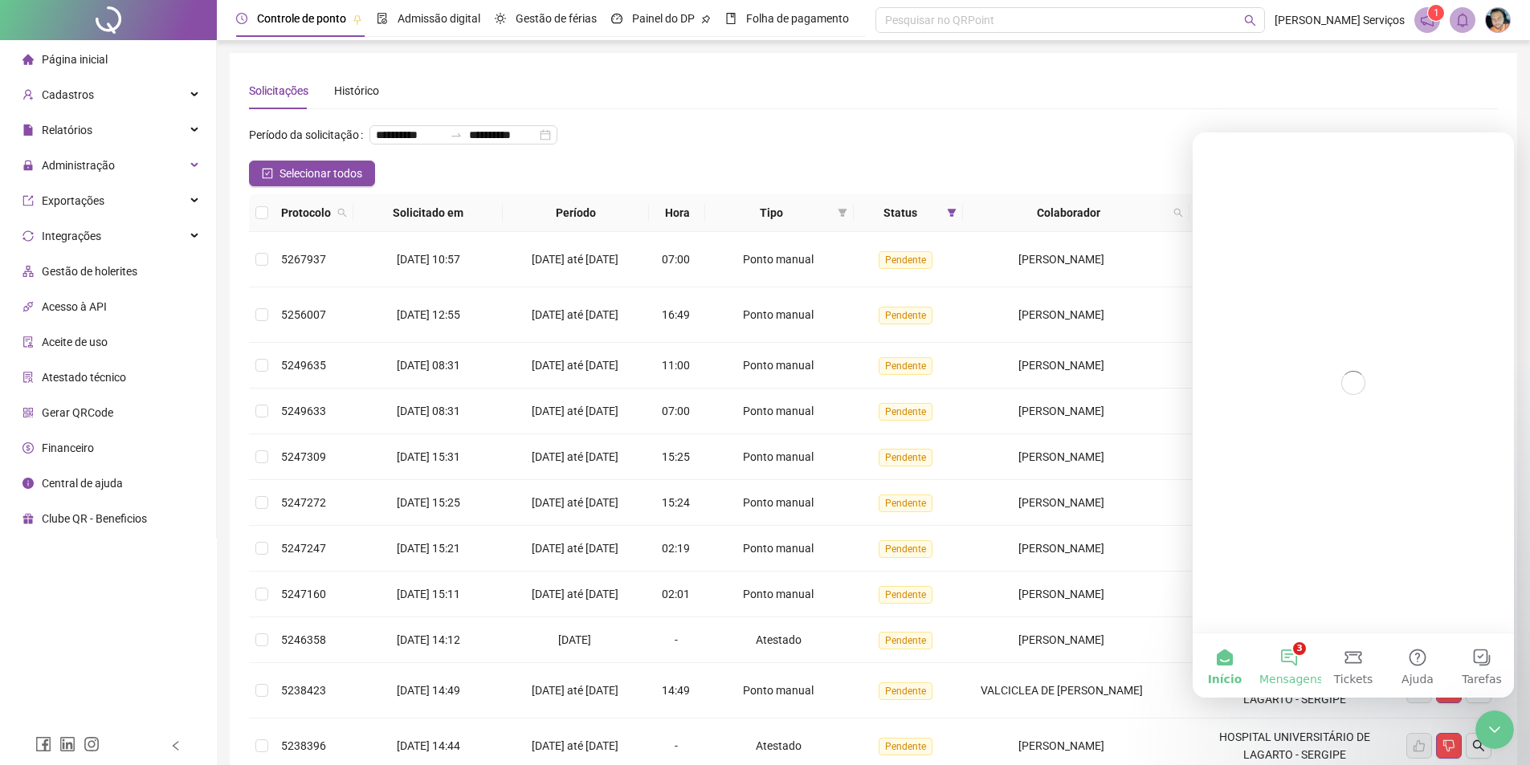
click at [1295, 651] on button "3 Mensagens" at bounding box center [1289, 666] width 64 height 64
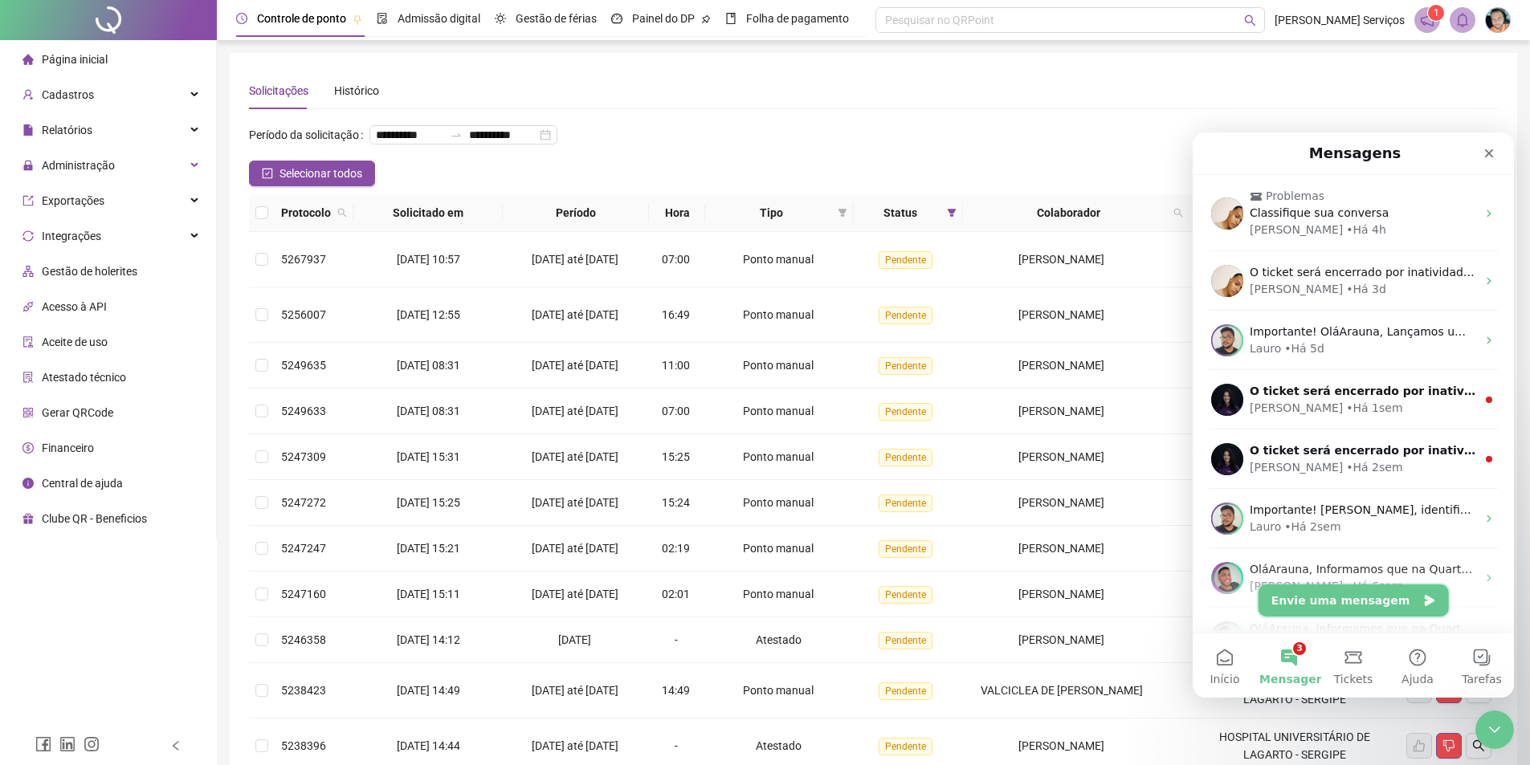
click at [1289, 611] on button "Envie uma mensagem" at bounding box center [1354, 601] width 190 height 32
